Goal: Task Accomplishment & Management: Manage account settings

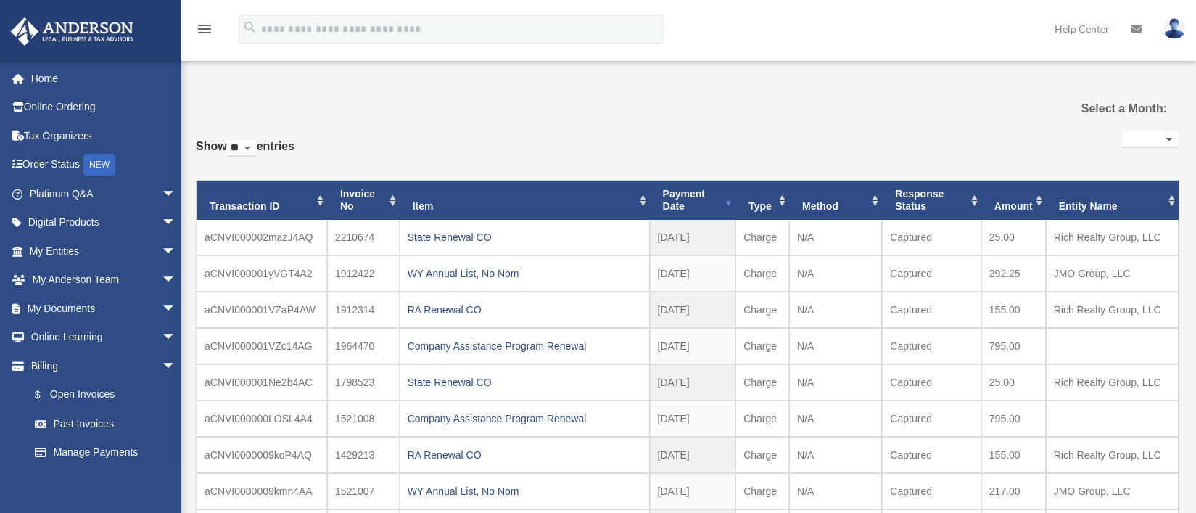
select select
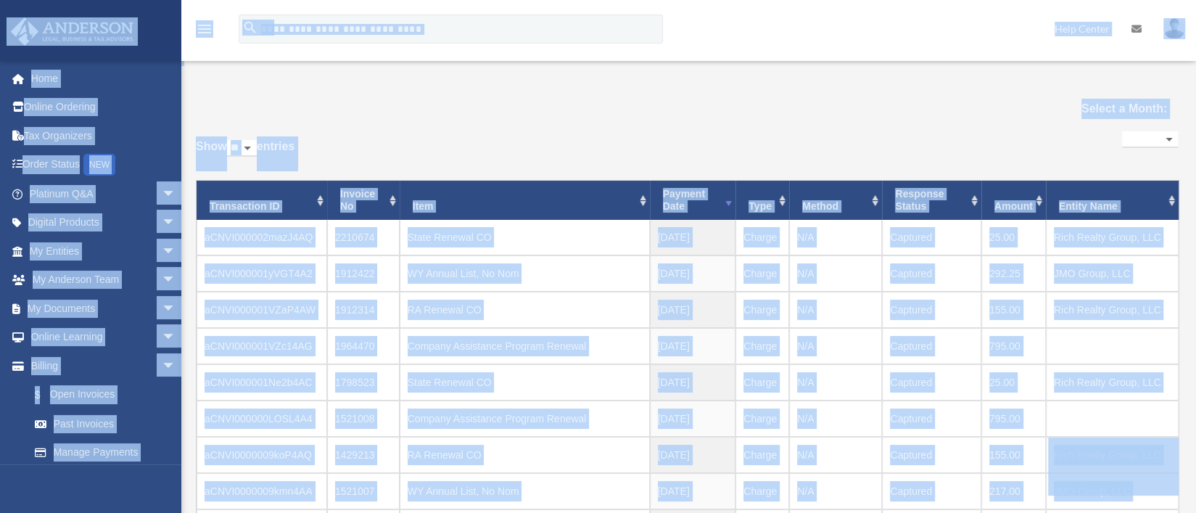
click at [580, 126] on div "**********" at bounding box center [687, 373] width 982 height 567
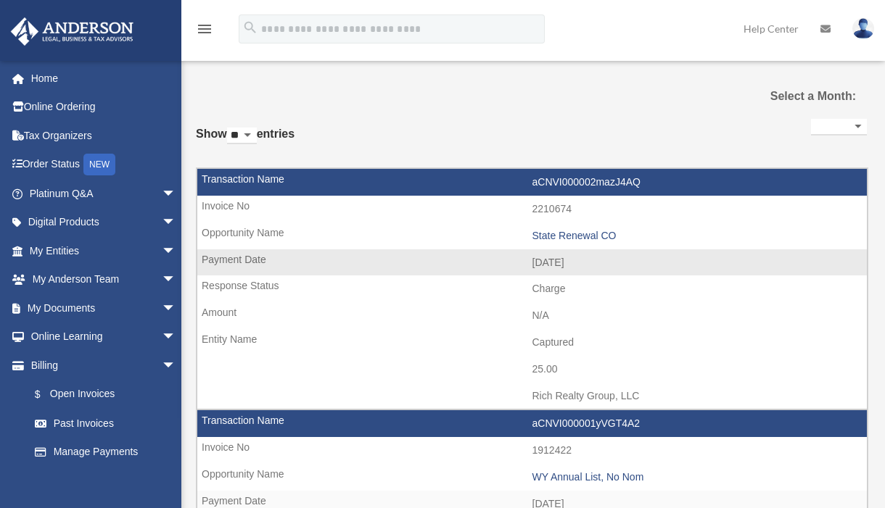
click at [735, 360] on td "25.00" at bounding box center [531, 370] width 669 height 28
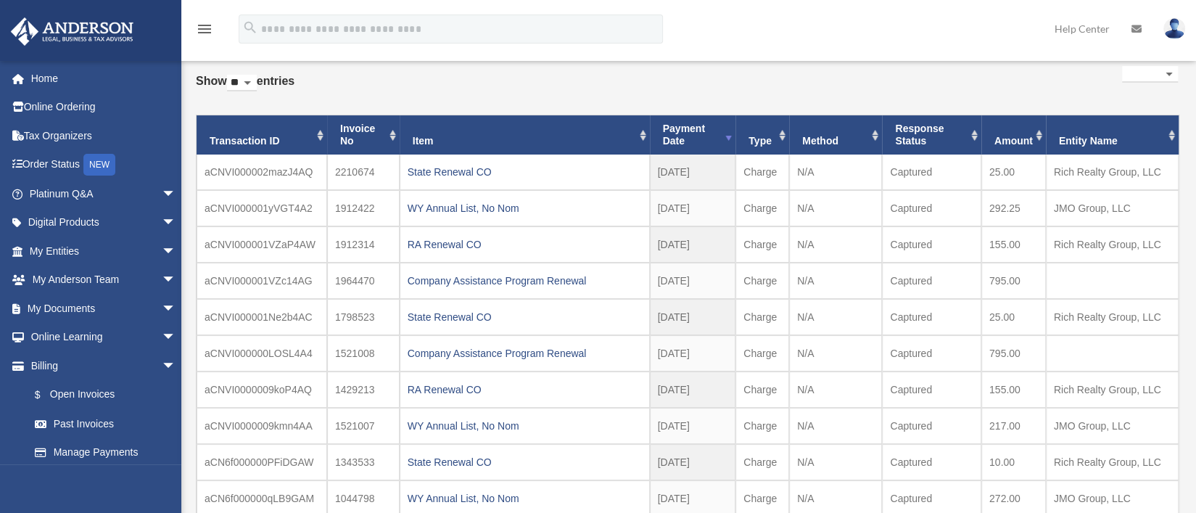
scroll to position [72, 0]
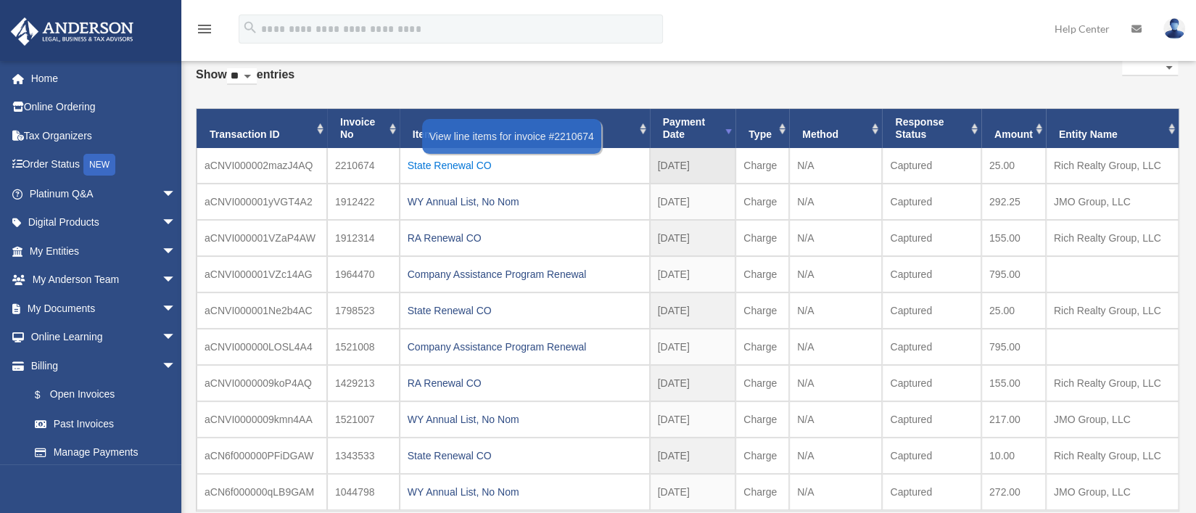
click at [449, 164] on div "State Renewal CO" at bounding box center [525, 165] width 234 height 20
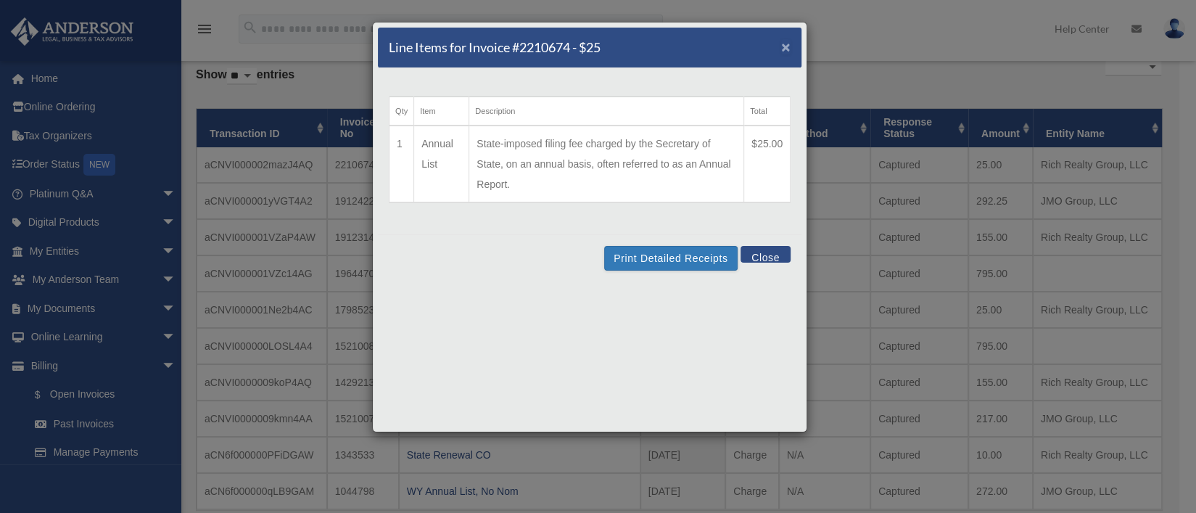
click at [789, 45] on span "×" at bounding box center [785, 46] width 9 height 17
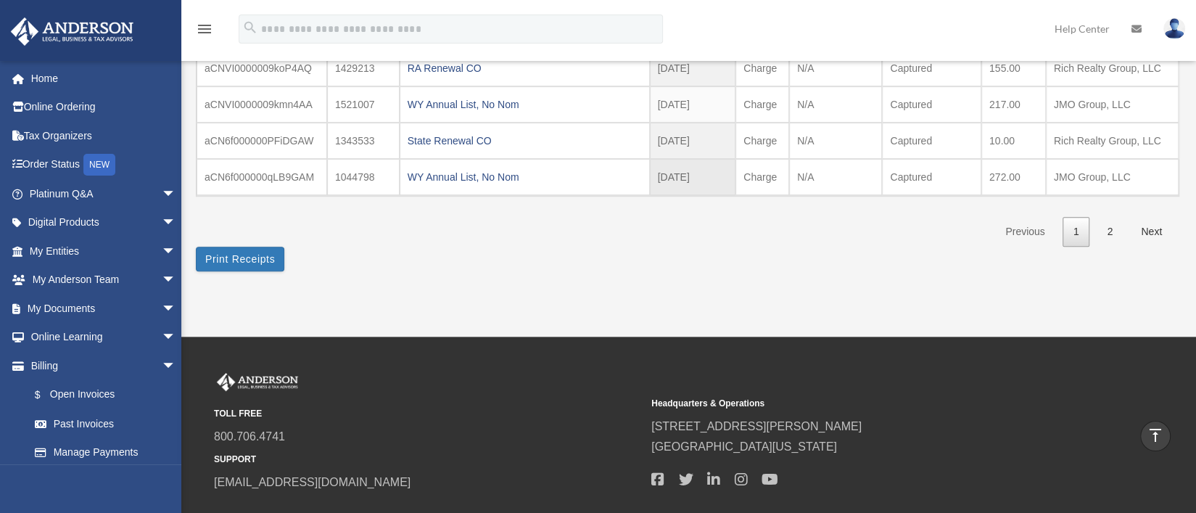
scroll to position [399, 0]
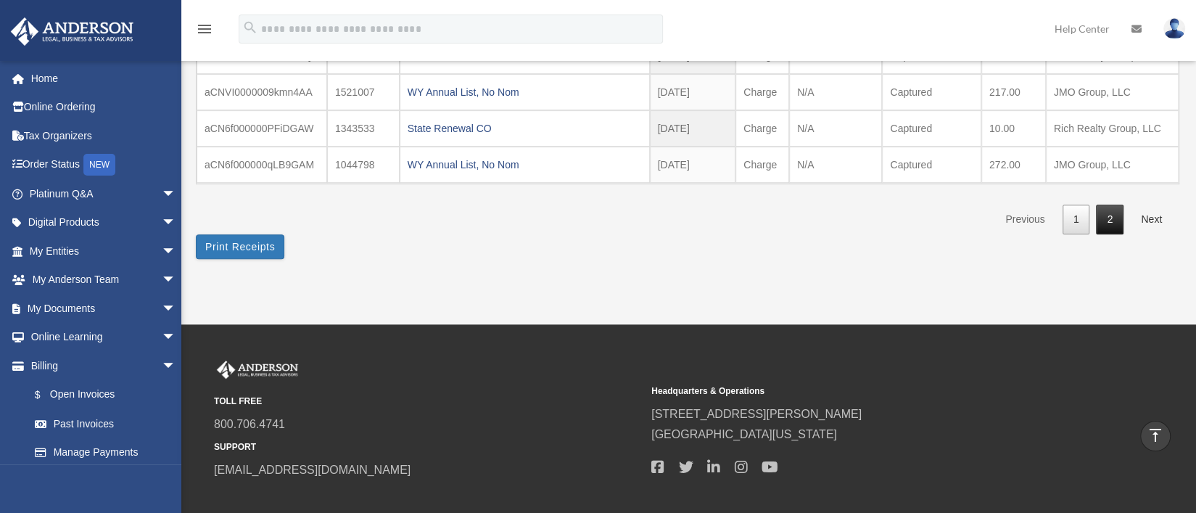
click at [1113, 215] on link "2" at bounding box center [1110, 220] width 28 height 30
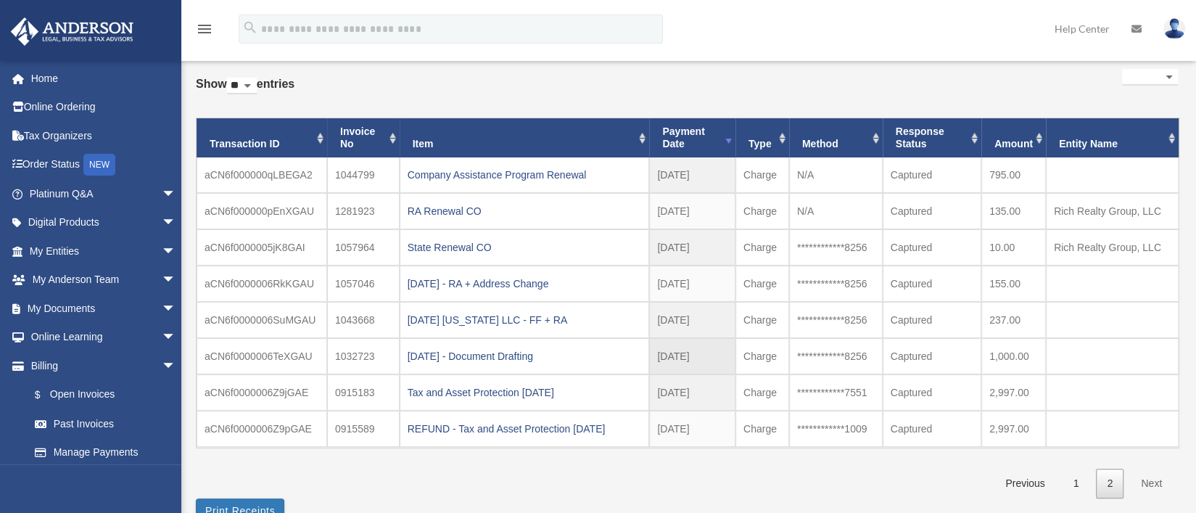
scroll to position [72, 0]
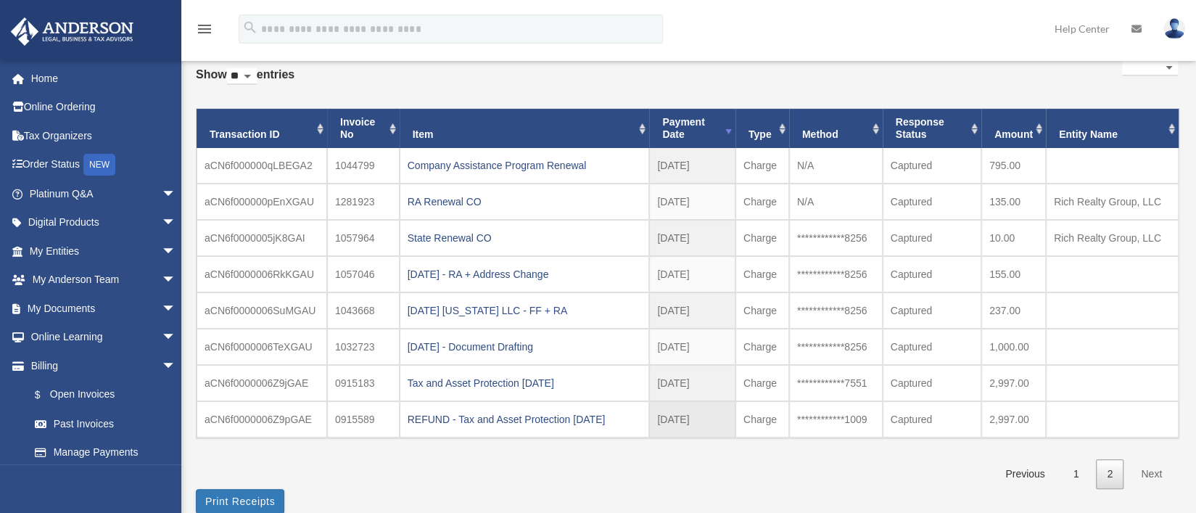
drag, startPoint x: 196, startPoint y: 157, endPoint x: 1136, endPoint y: 424, distance: 977.2
click at [1136, 424] on tbody "aCN6f000000qLBEGA2 1044799 Company Assistance Program Renewal [DATE] 2023 - Mar" at bounding box center [688, 292] width 982 height 289
click at [1102, 359] on td at bounding box center [1112, 347] width 133 height 36
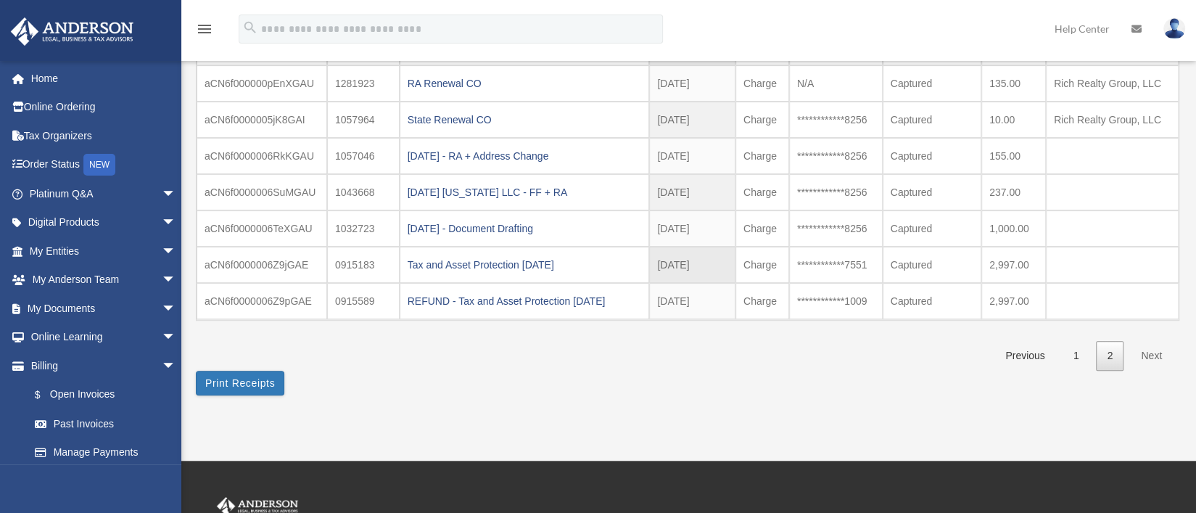
scroll to position [217, 0]
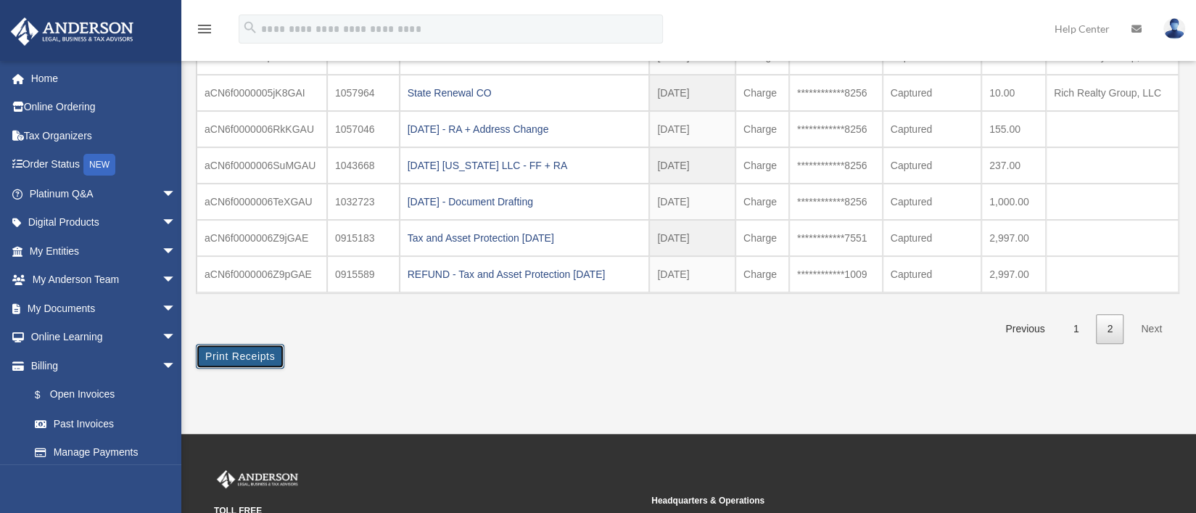
click at [240, 351] on button "Print Receipts" at bounding box center [240, 356] width 88 height 25
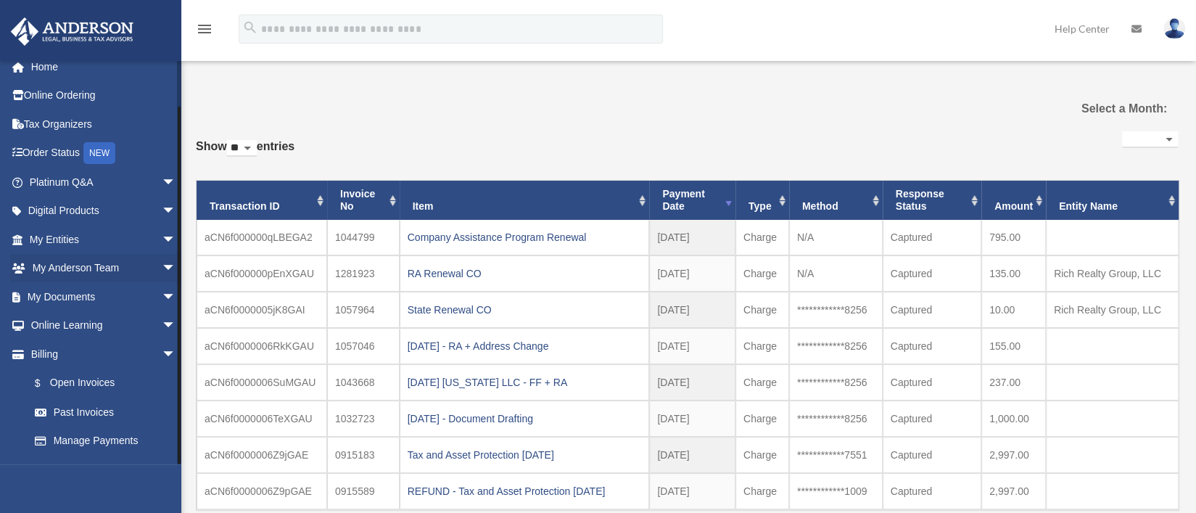
scroll to position [0, 0]
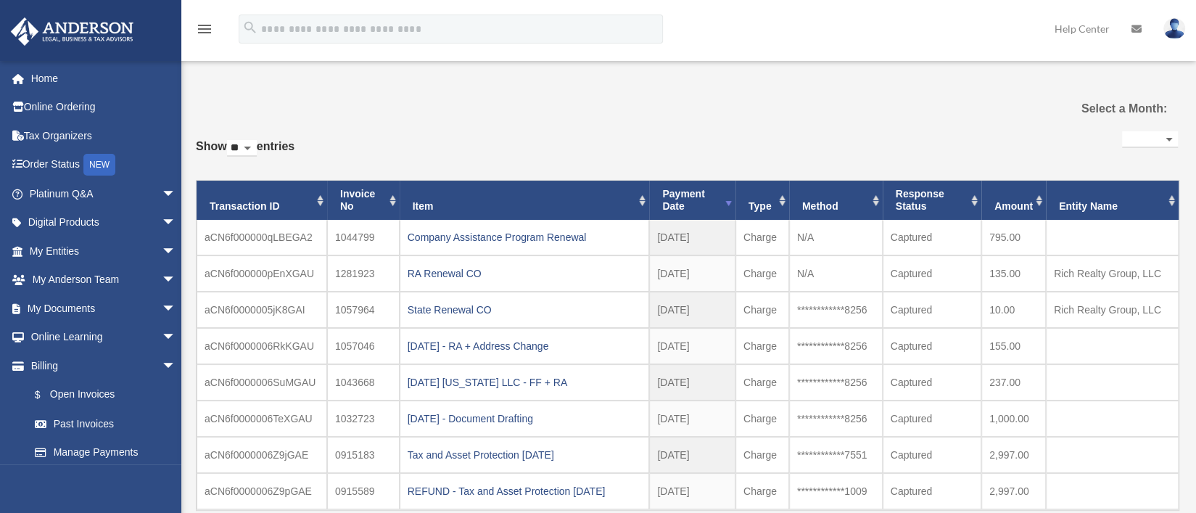
click at [1174, 32] on img at bounding box center [1174, 28] width 22 height 21
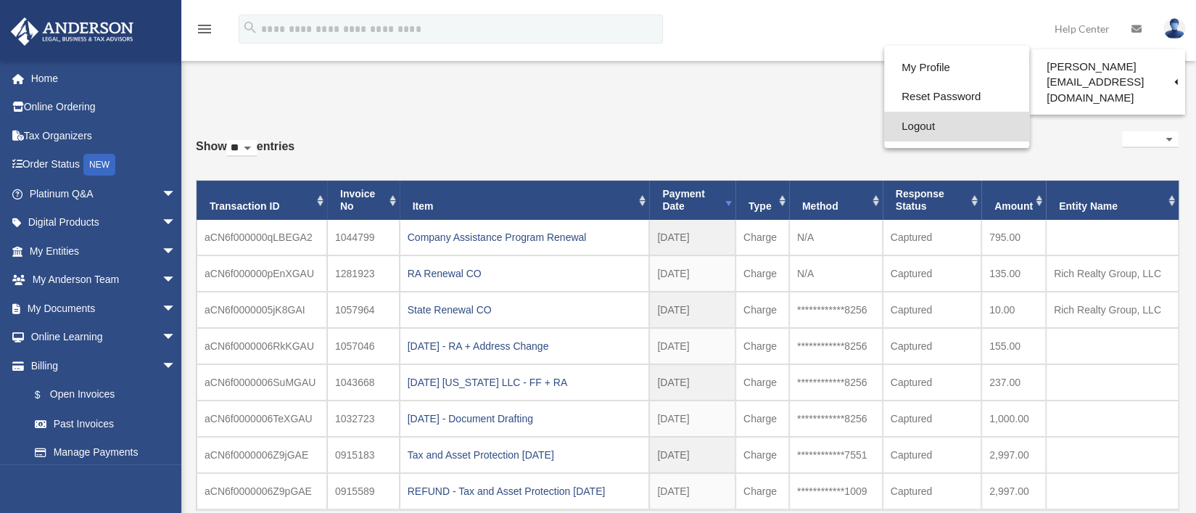
click at [884, 128] on link "Logout" at bounding box center [956, 127] width 145 height 30
